Goal: Task Accomplishment & Management: Complete application form

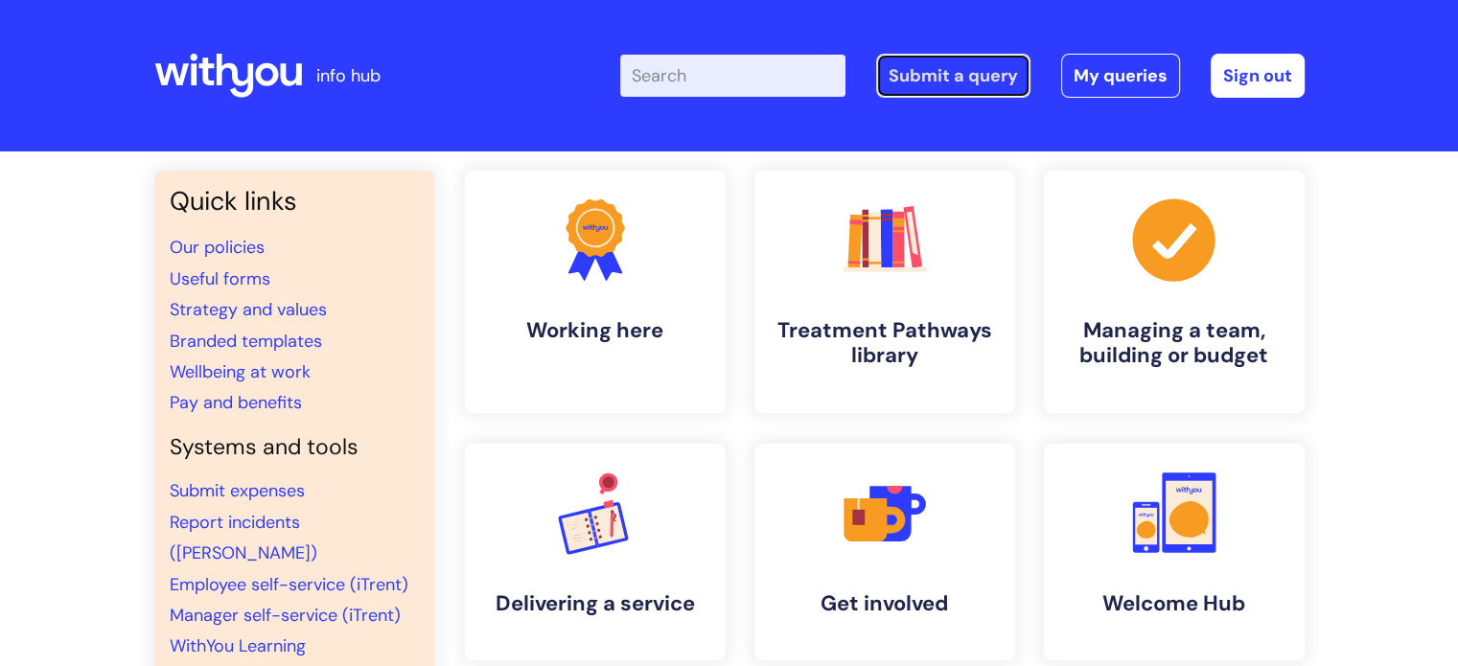
click at [928, 78] on link "Submit a query" at bounding box center [953, 76] width 154 height 44
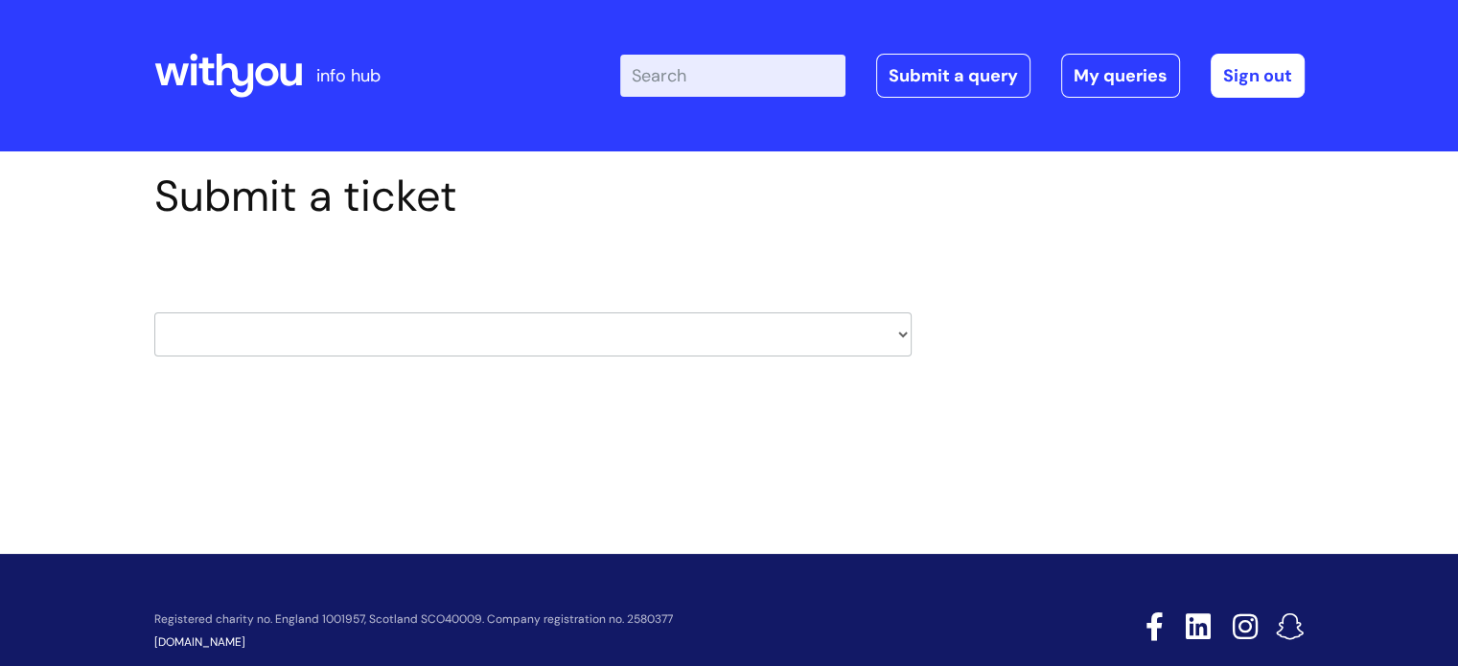
click at [824, 336] on select "HR / People IT and Support Clinical Drug Alerts Finance Accounts Data Support T…" at bounding box center [532, 335] width 757 height 44
select select "systems"
click at [154, 313] on select "HR / People IT and Support Clinical Drug Alerts Finance Accounts Data Support T…" at bounding box center [532, 335] width 757 height 44
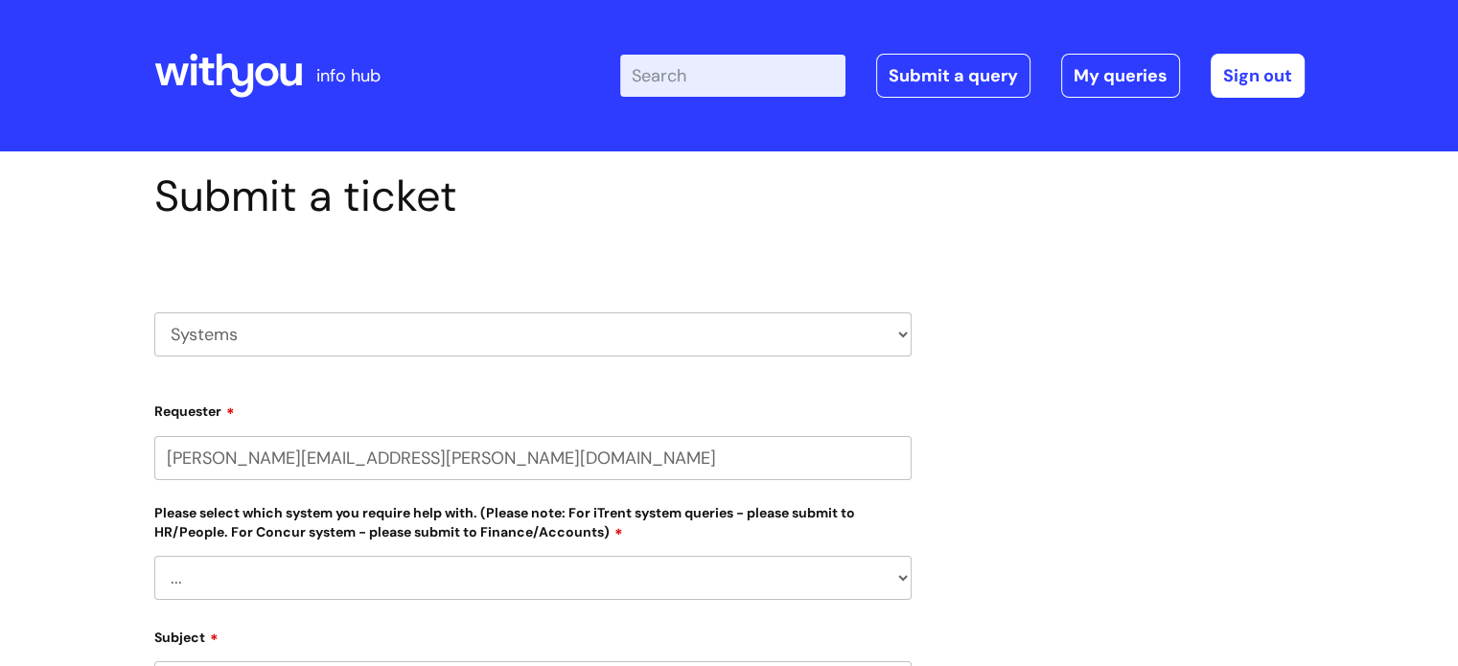
select select "80004418200"
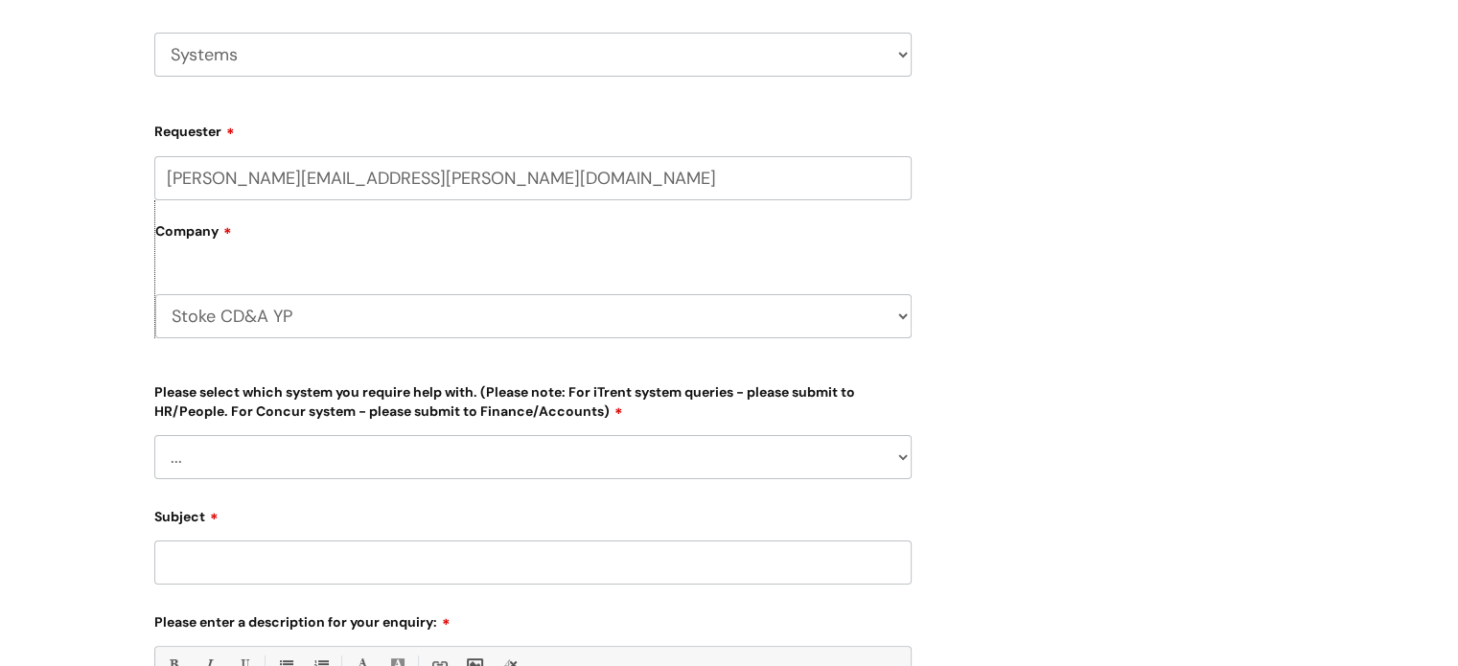
scroll to position [383, 0]
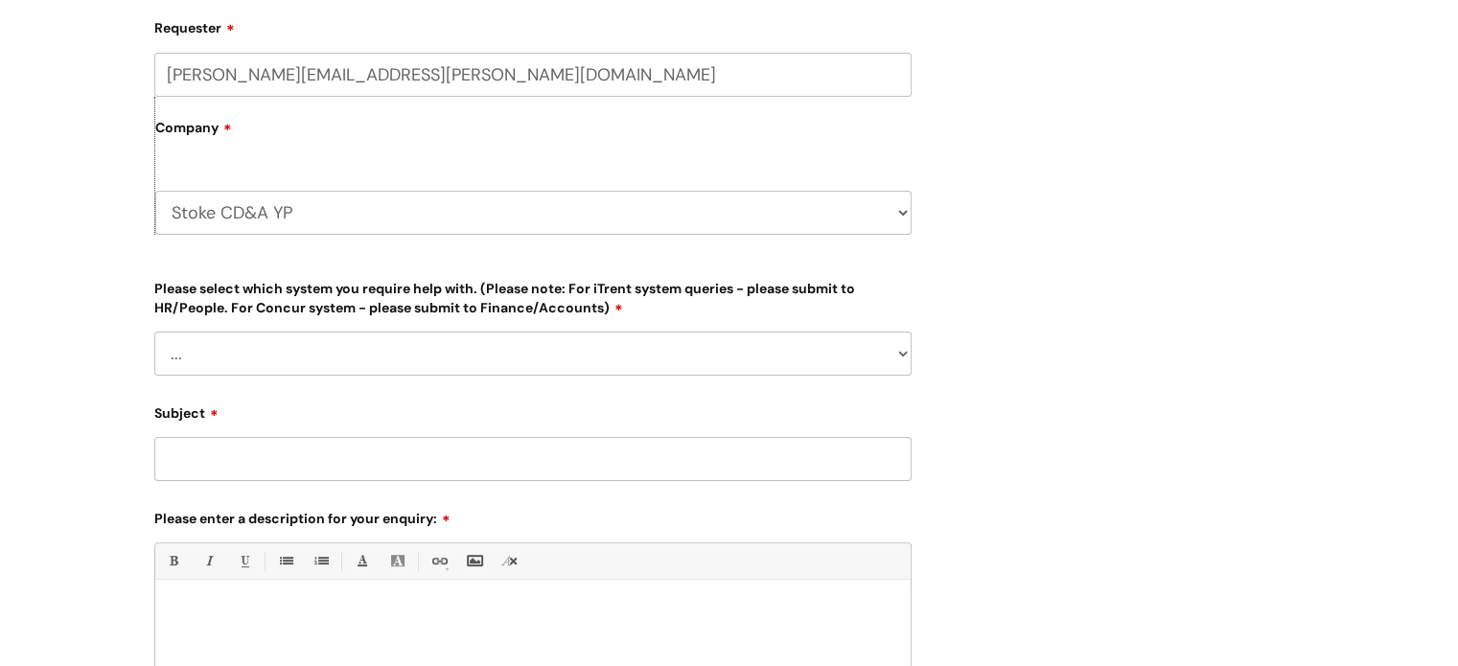
click at [424, 357] on select "... Ulysses Helpdesk Monday.com Nebula fault ILLY CarePath fault Halo fault E-c…" at bounding box center [532, 354] width 757 height 44
select select "Nebula fault"
click at [154, 332] on select "... Ulysses Helpdesk Monday.com Nebula fault ILLY CarePath fault Halo fault E-c…" at bounding box center [532, 354] width 757 height 44
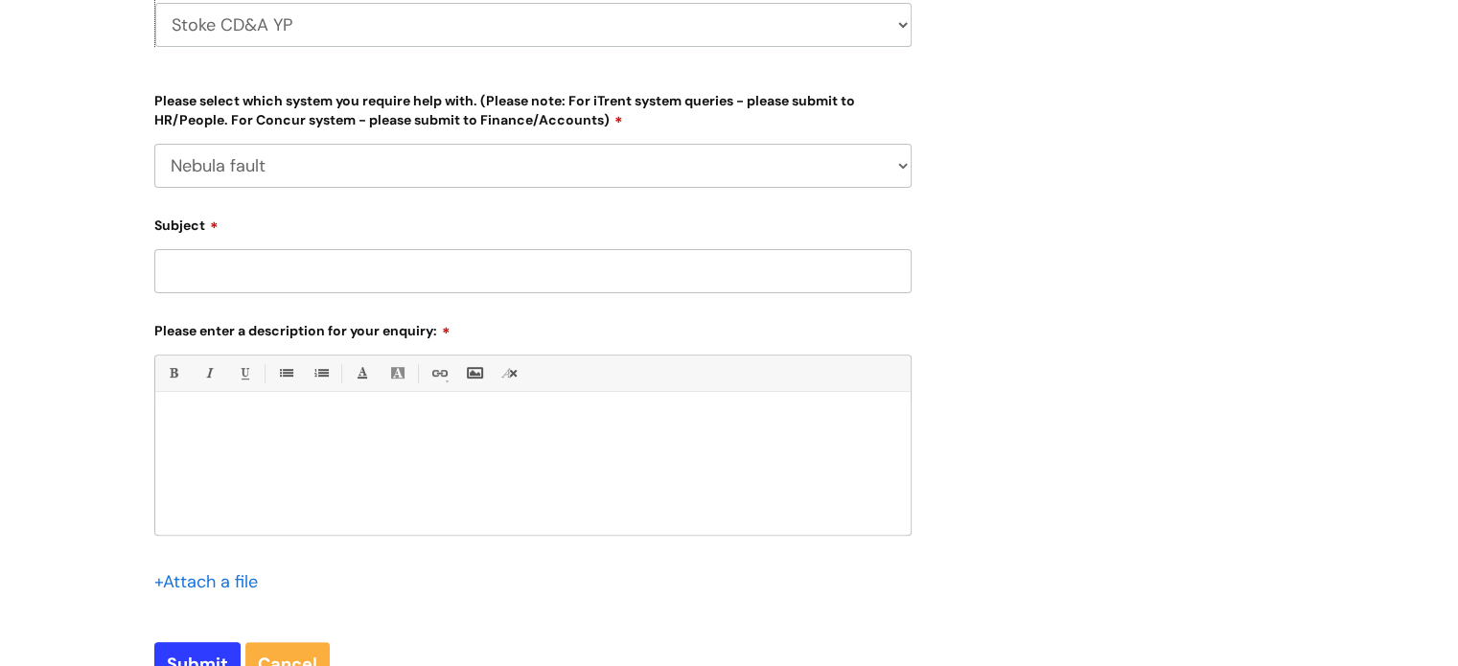
scroll to position [575, 0]
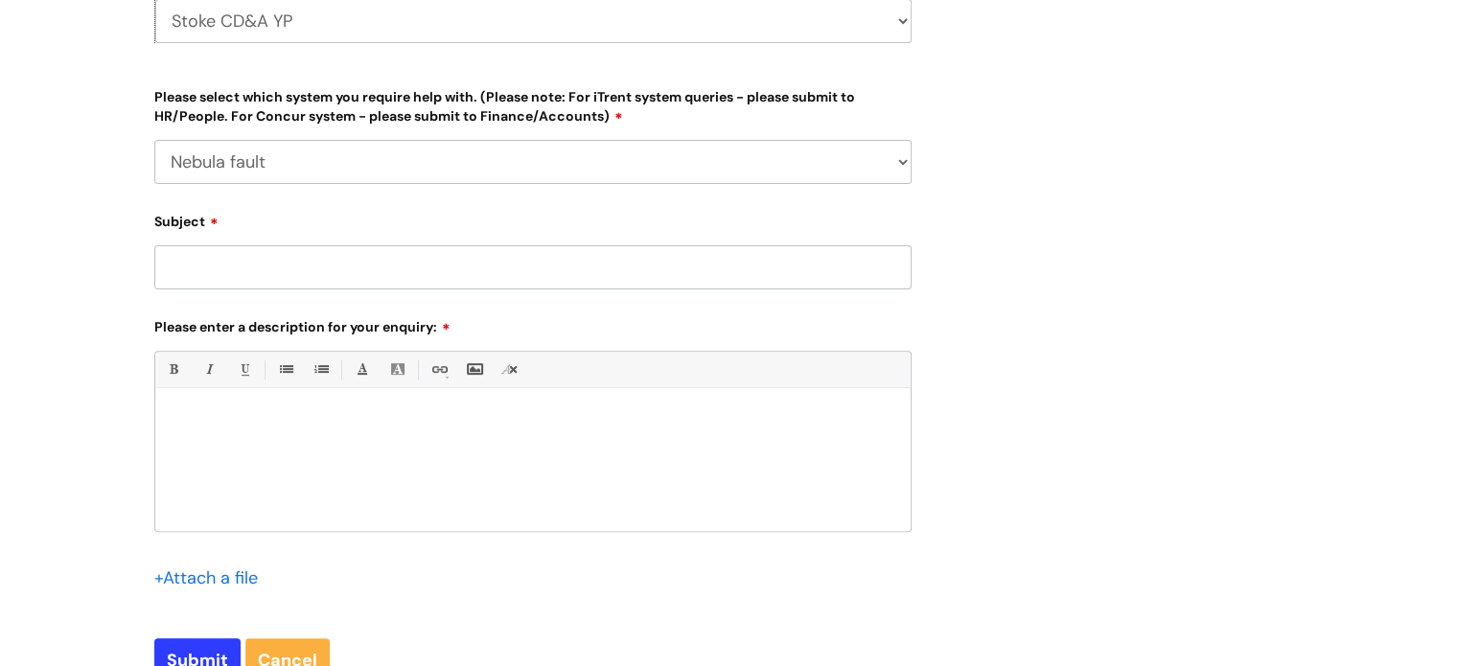
click at [390, 260] on input "Subject" at bounding box center [532, 267] width 757 height 44
type input "Nebula login"
click at [468, 436] on div at bounding box center [532, 465] width 755 height 132
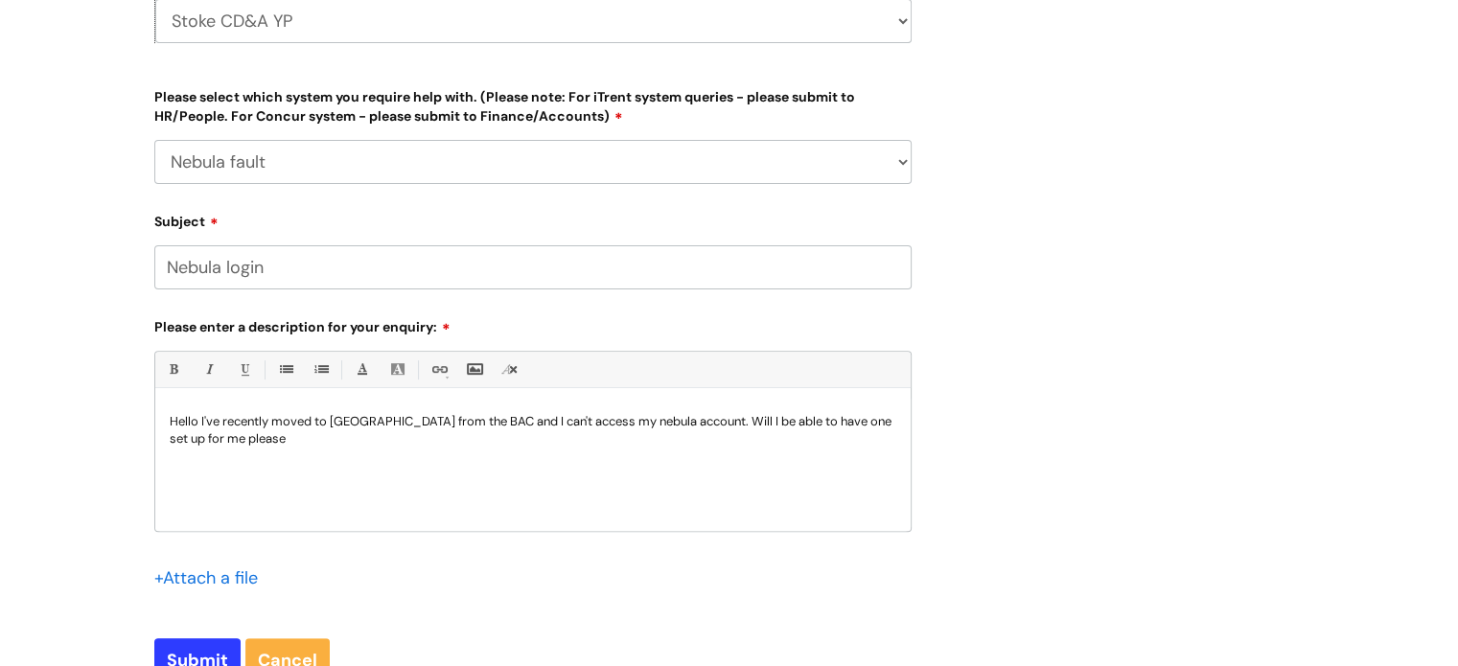
click at [203, 638] on div "Submit Cancel" at bounding box center [532, 660] width 757 height 44
click at [217, 660] on input "Submit" at bounding box center [197, 660] width 86 height 44
type input "Please Wait..."
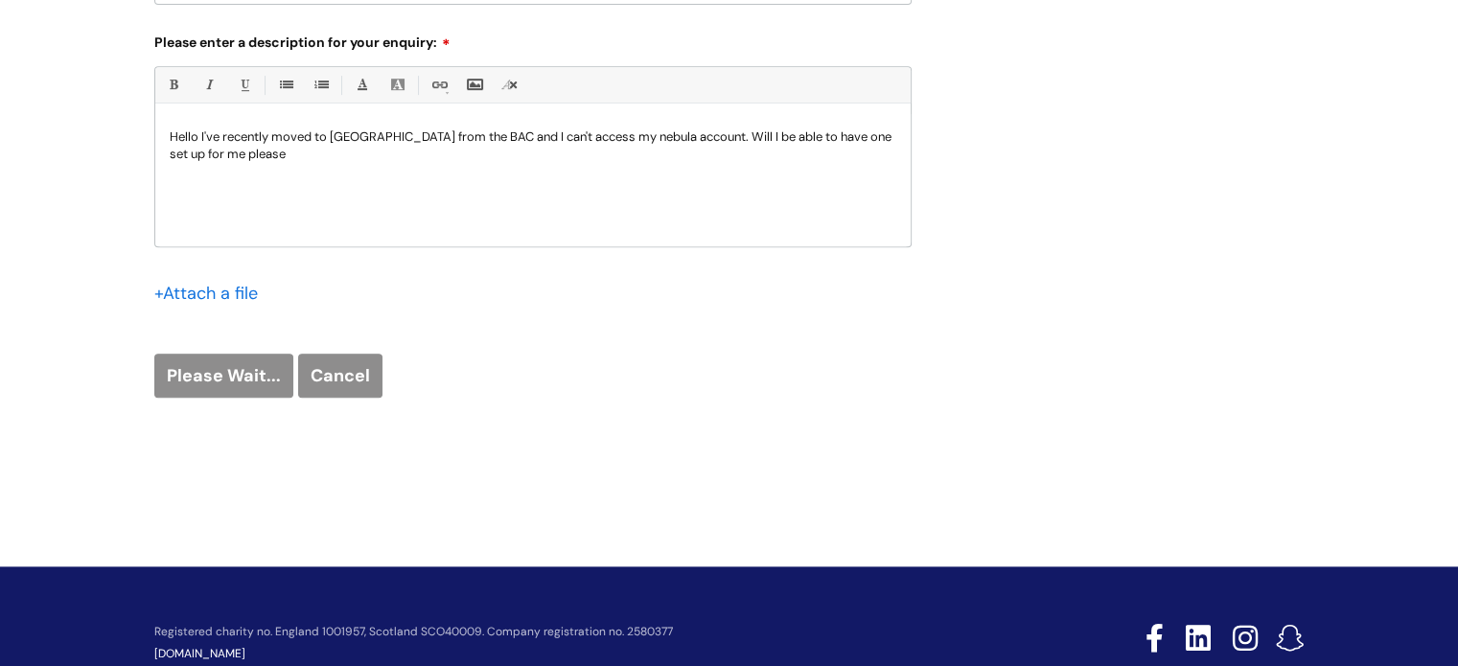
scroll to position [914, 0]
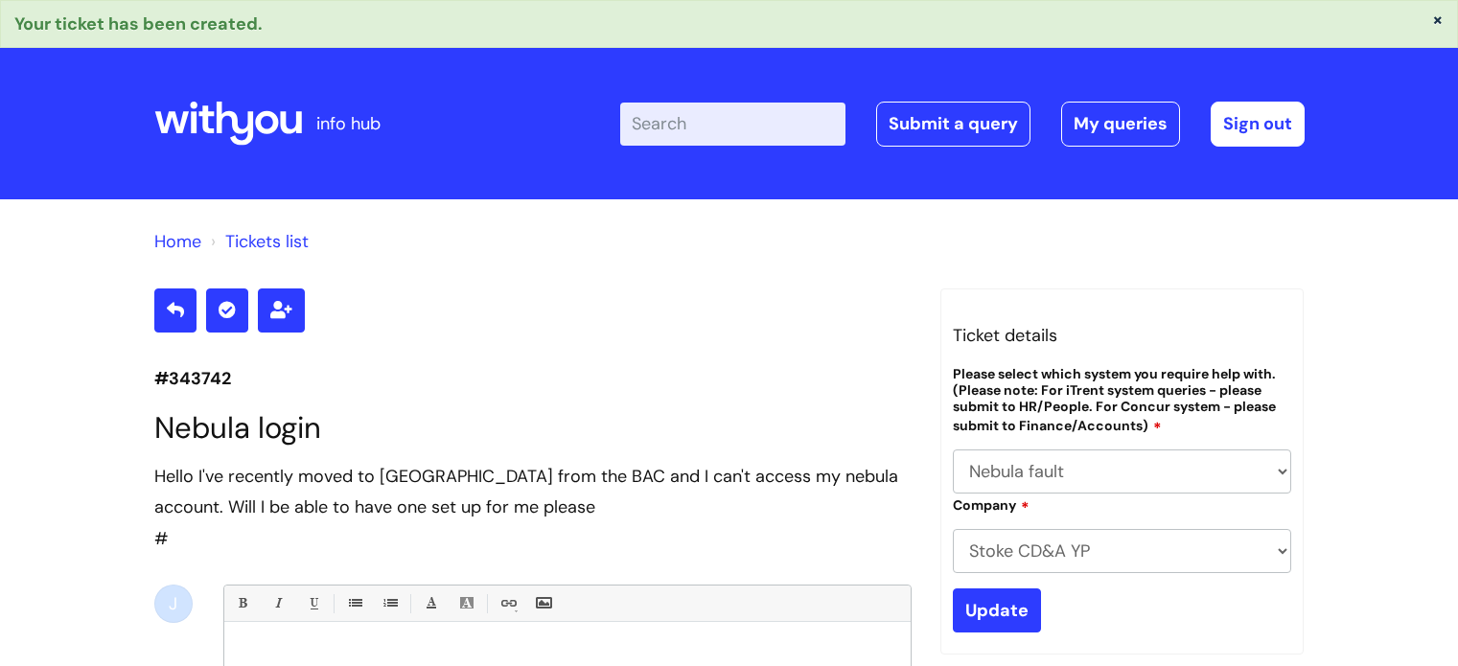
select select "Nebula fault"
click at [295, 244] on link "Tickets list" at bounding box center [266, 241] width 83 height 23
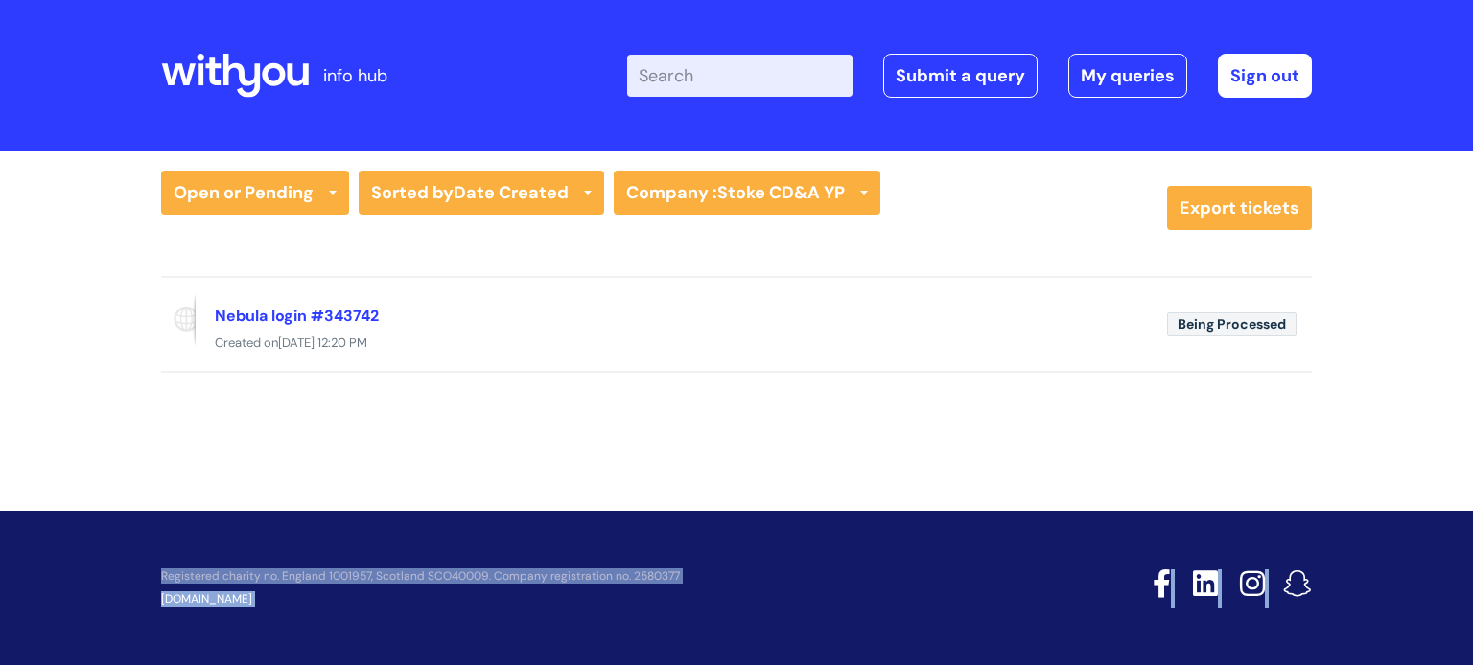
drag, startPoint x: 913, startPoint y: 378, endPoint x: 983, endPoint y: 455, distance: 104.5
click at [983, 455] on div "info hub Enter your search term here... Search Submit a query My queries Welcom…" at bounding box center [736, 333] width 1473 height 666
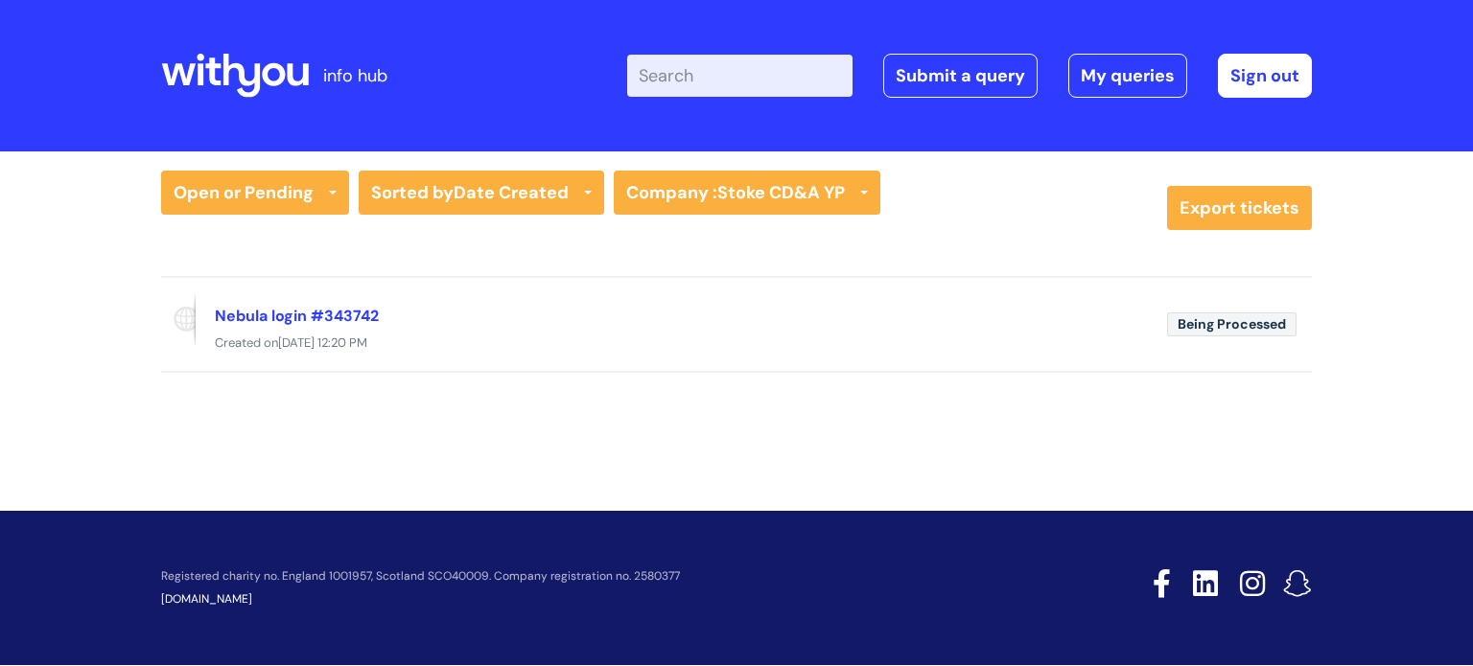
click at [983, 455] on div "info hub Enter your search term here... Search Submit a query My queries Welcom…" at bounding box center [736, 333] width 1473 height 666
click at [1192, 318] on span "Being Processed" at bounding box center [1231, 325] width 129 height 24
